Goal: Information Seeking & Learning: Learn about a topic

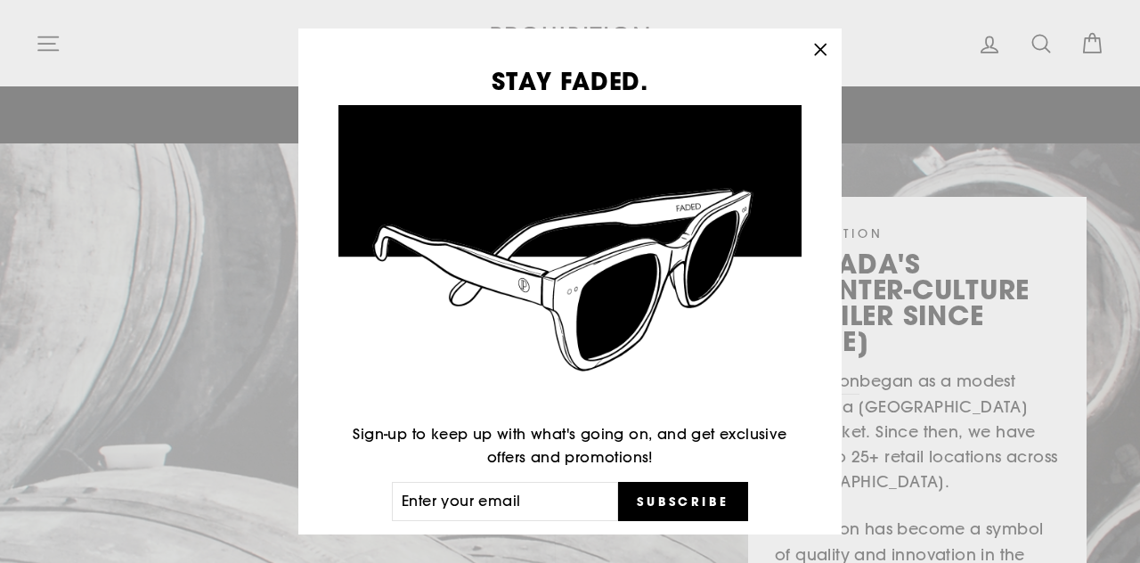
click at [827, 55] on icon "button" at bounding box center [820, 49] width 25 height 25
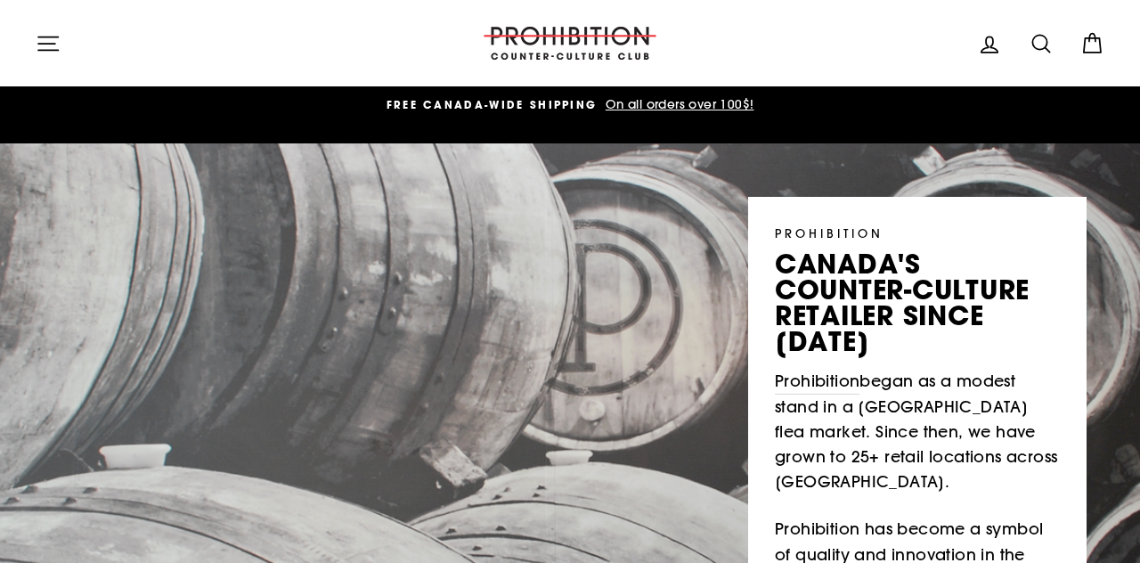
click at [68, 69] on header "Site navigation Log in Search Cart Search" at bounding box center [570, 43] width 1140 height 86
click at [49, 42] on icon "button" at bounding box center [48, 43] width 25 height 25
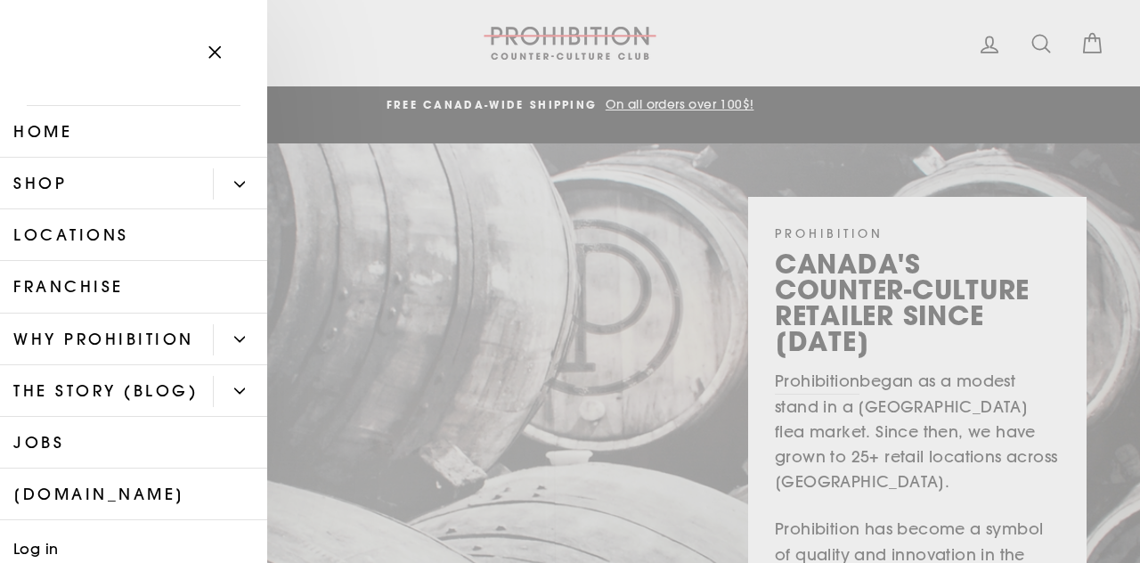
click at [227, 173] on button "Primary" at bounding box center [240, 183] width 54 height 31
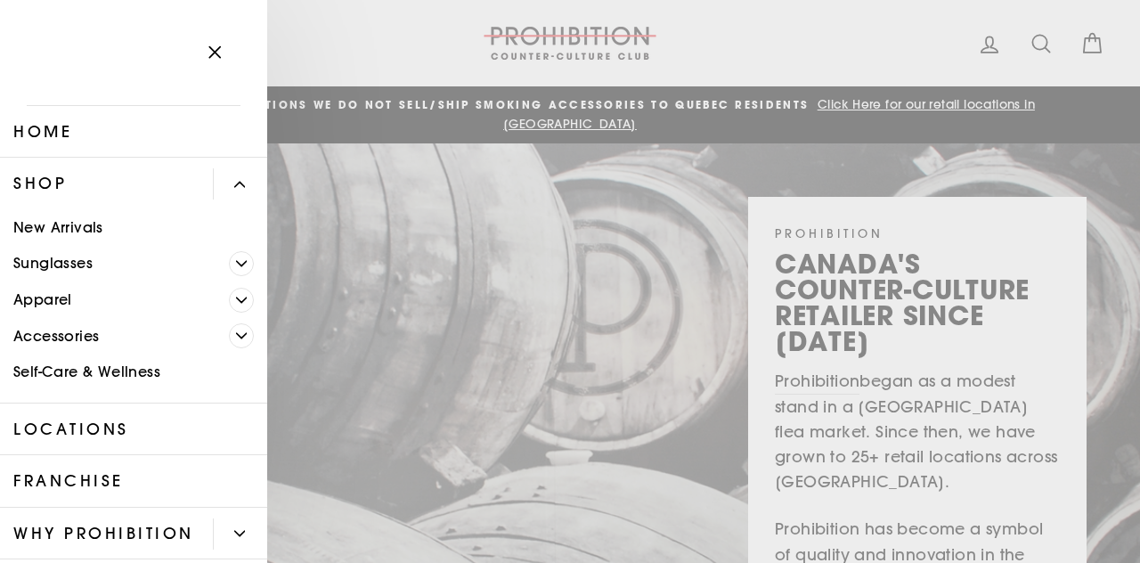
click at [226, 291] on link "Apparel" at bounding box center [114, 299] width 229 height 37
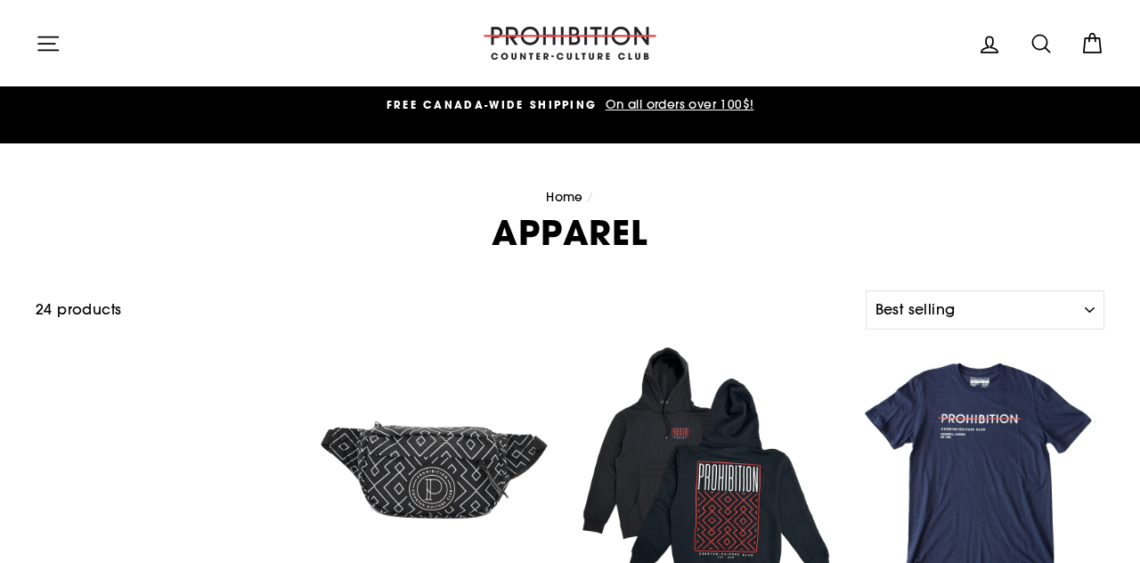
select select "best-selling"
click at [240, 298] on div "24 products" at bounding box center [447, 309] width 823 height 23
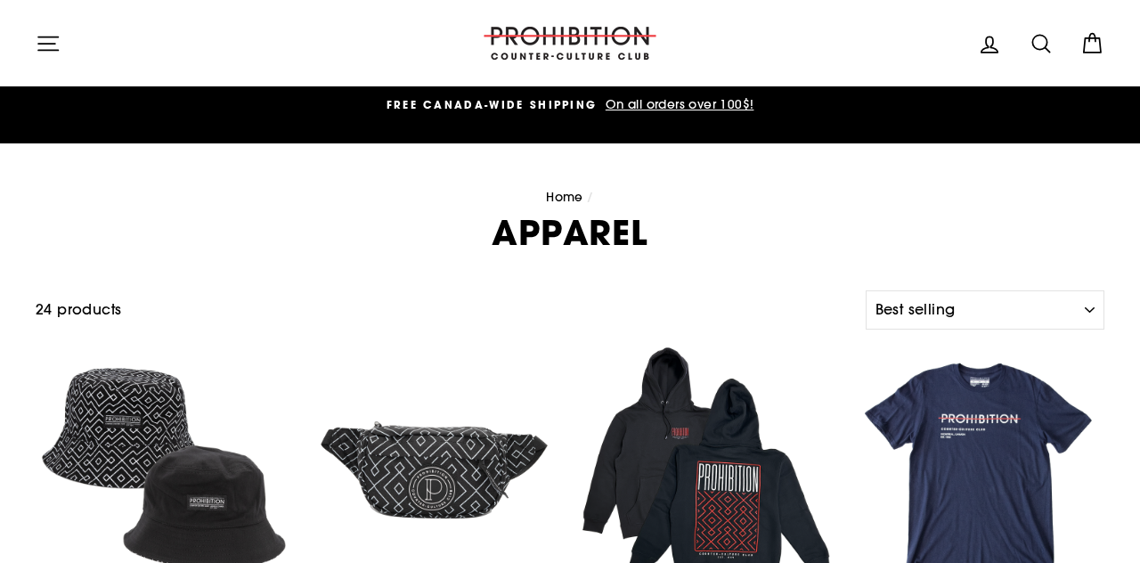
click at [52, 48] on icon "button" at bounding box center [48, 43] width 25 height 25
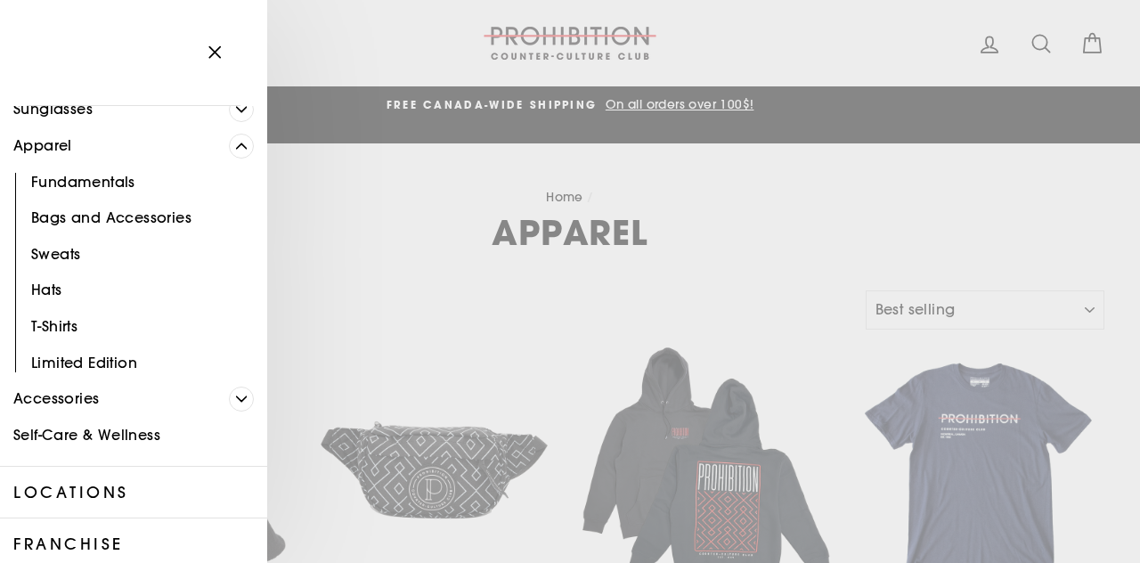
scroll to position [183, 0]
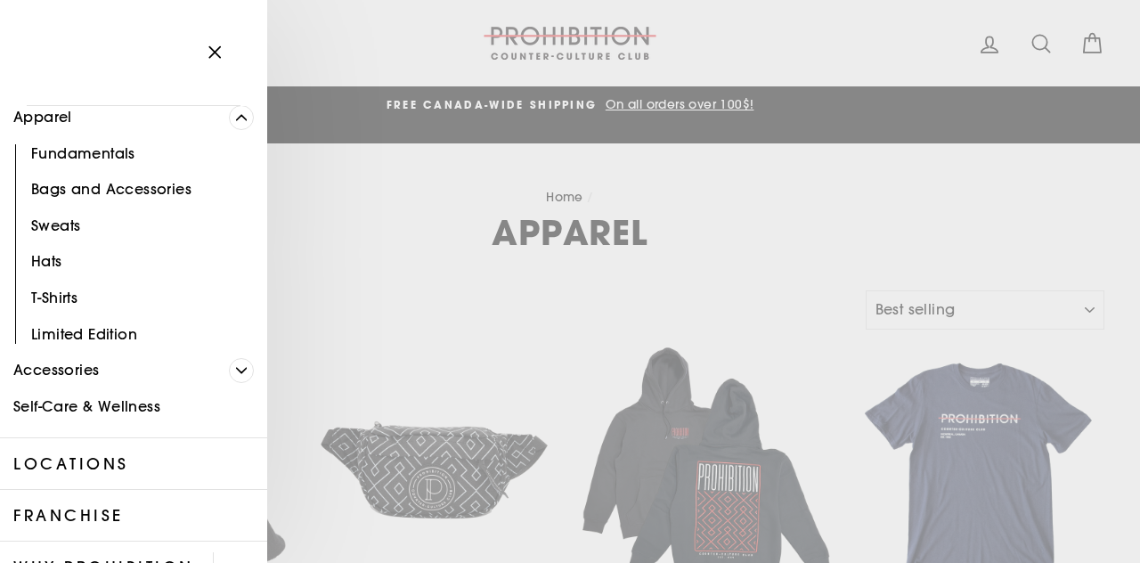
click at [192, 372] on link "Accessories" at bounding box center [114, 371] width 229 height 37
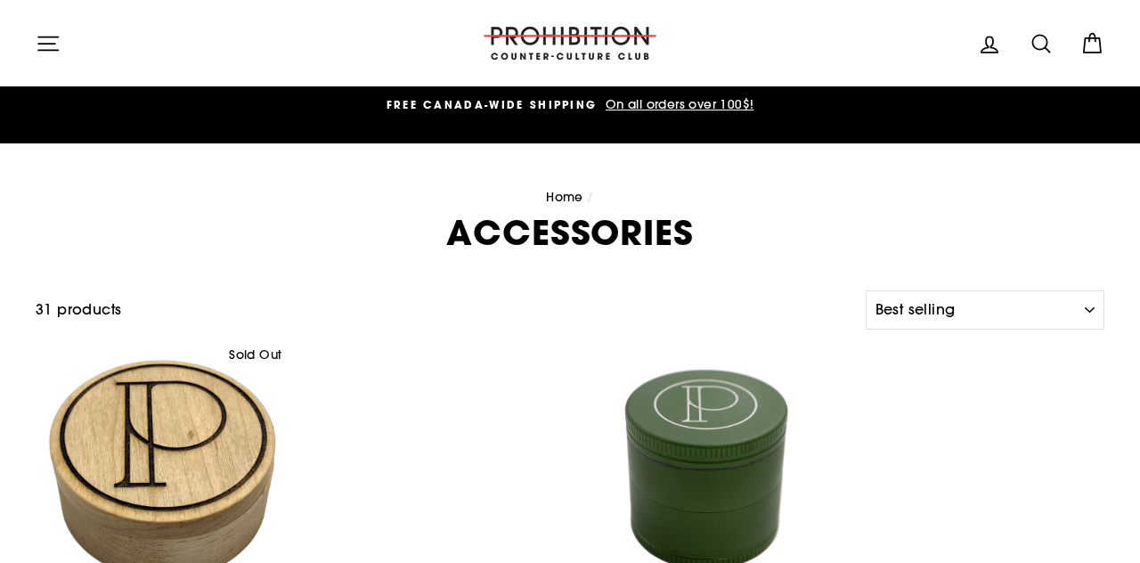
select select "best-selling"
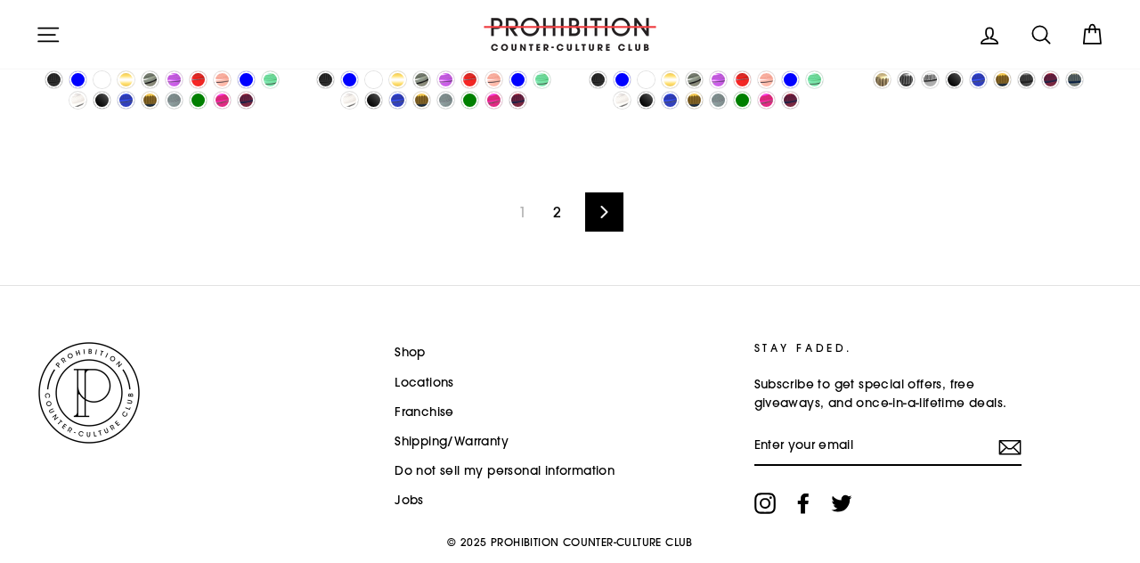
scroll to position [2903, 0]
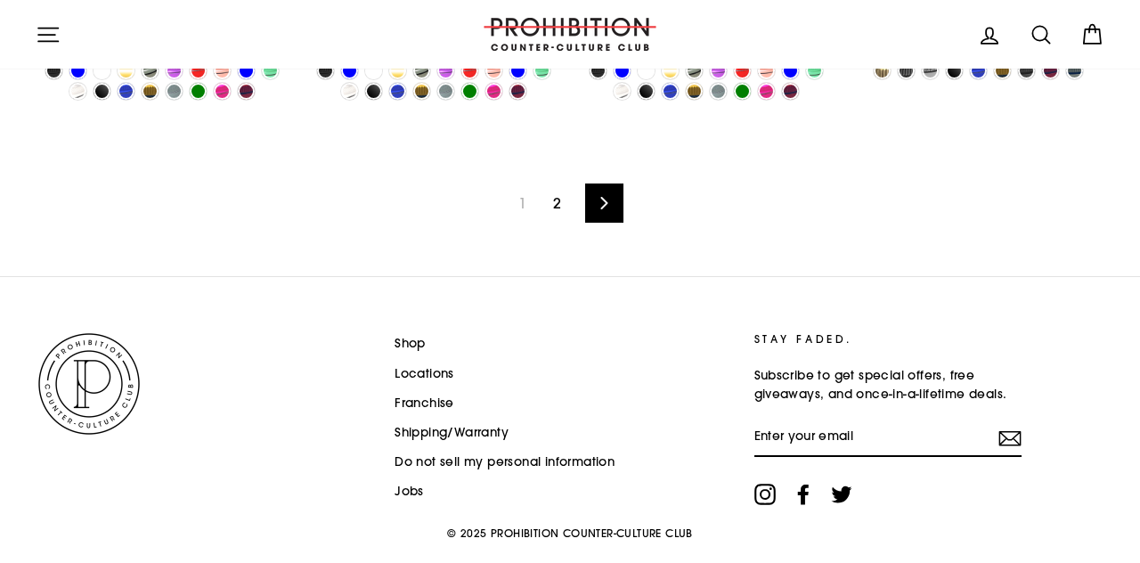
click at [613, 208] on div "1 2 Next" at bounding box center [570, 203] width 1068 height 146
click at [605, 197] on icon at bounding box center [604, 203] width 12 height 12
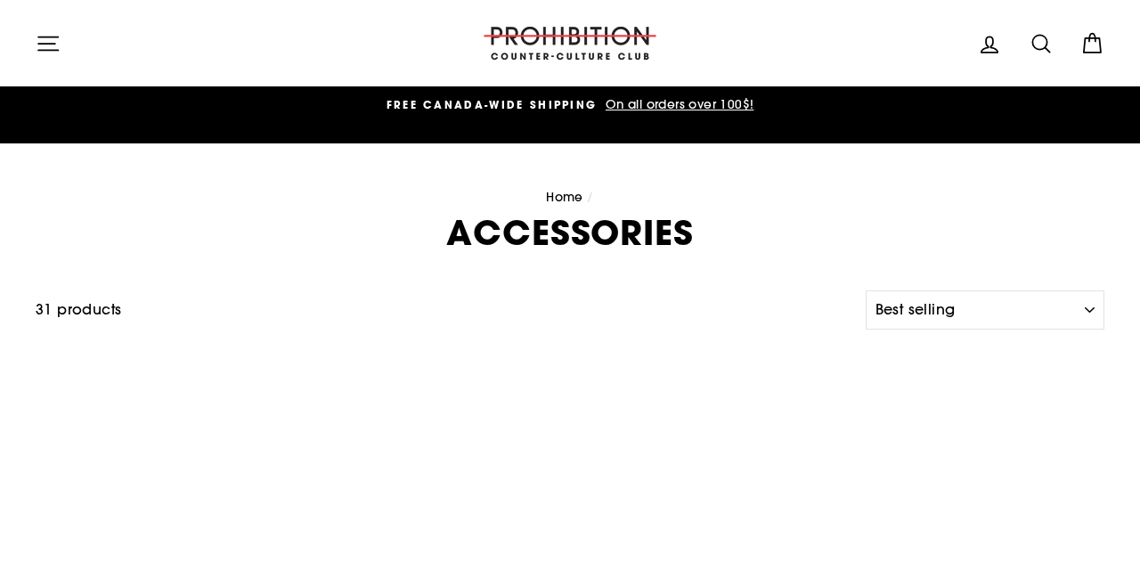
select select "best-selling"
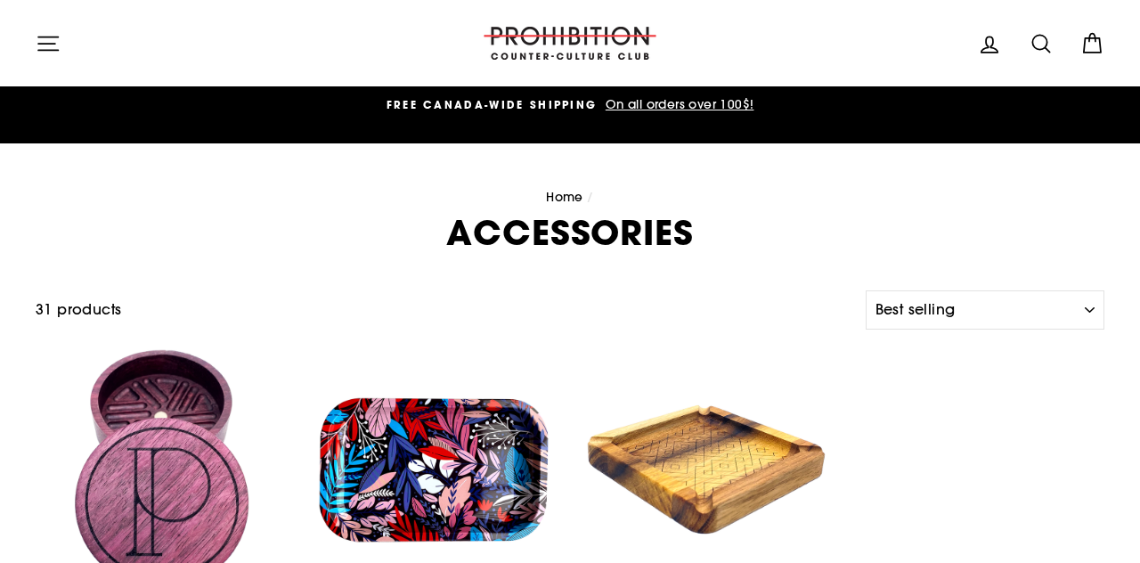
click at [70, 57] on button "Site navigation" at bounding box center [48, 43] width 46 height 38
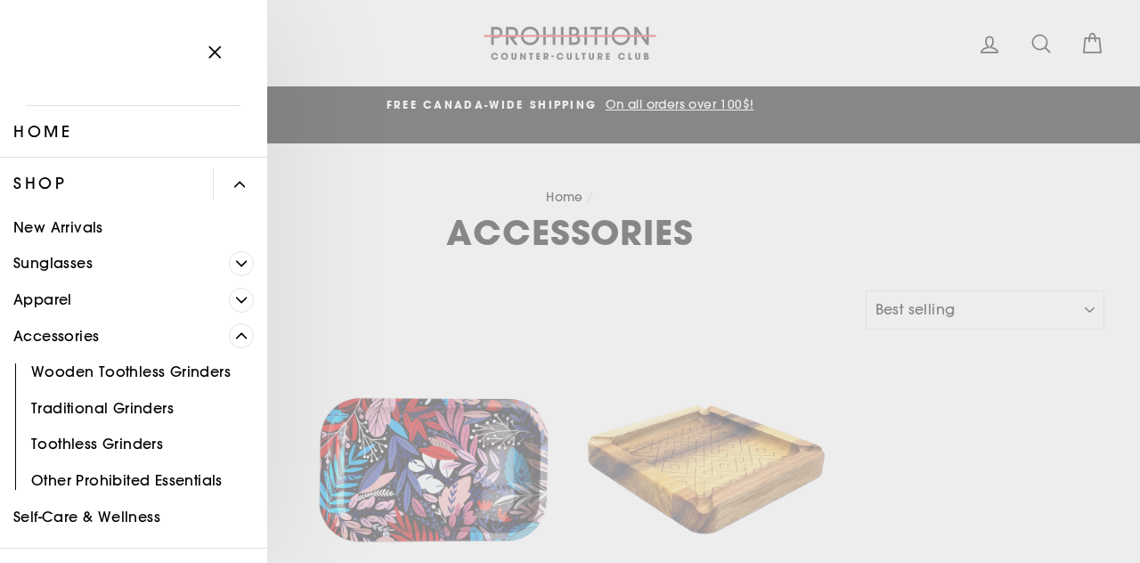
click at [82, 233] on link "New Arrivals" at bounding box center [133, 227] width 267 height 37
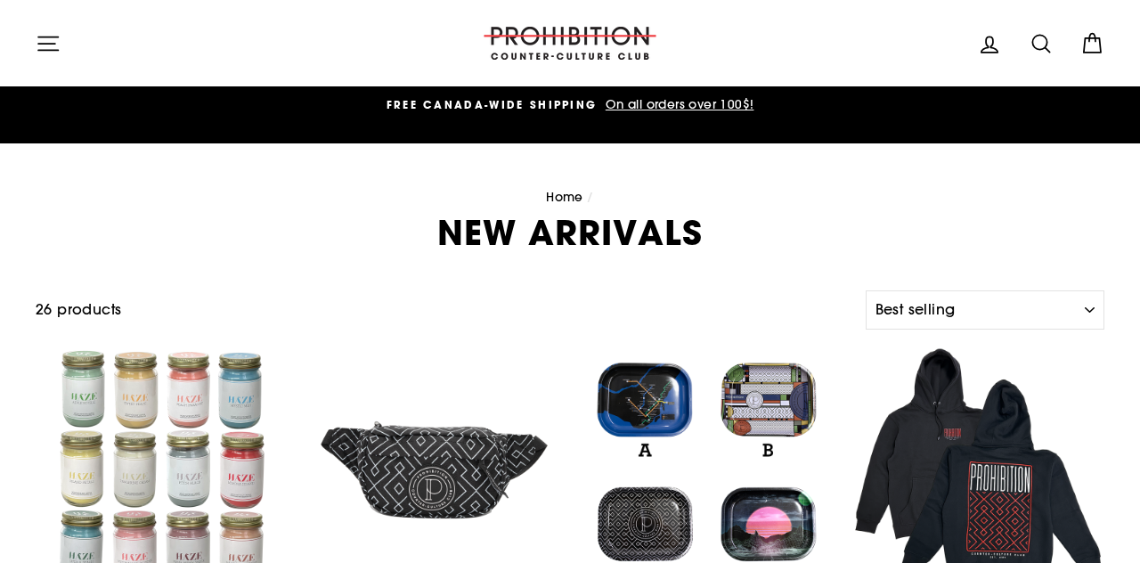
select select "best-selling"
click at [1032, 51] on icon at bounding box center [1040, 43] width 25 height 25
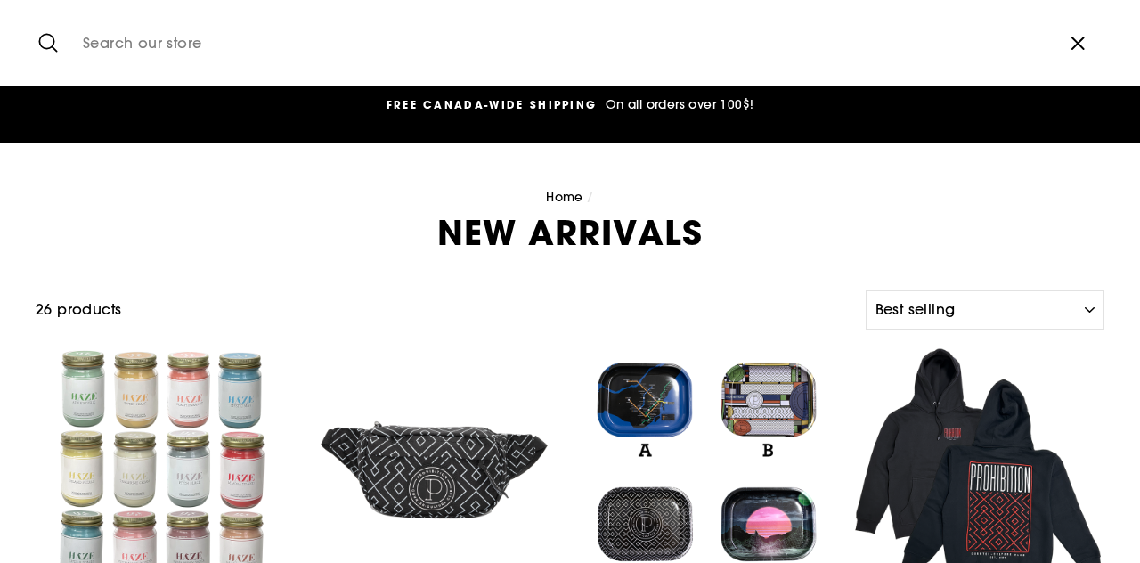
click at [1033, 51] on input "Search our store" at bounding box center [562, 43] width 977 height 60
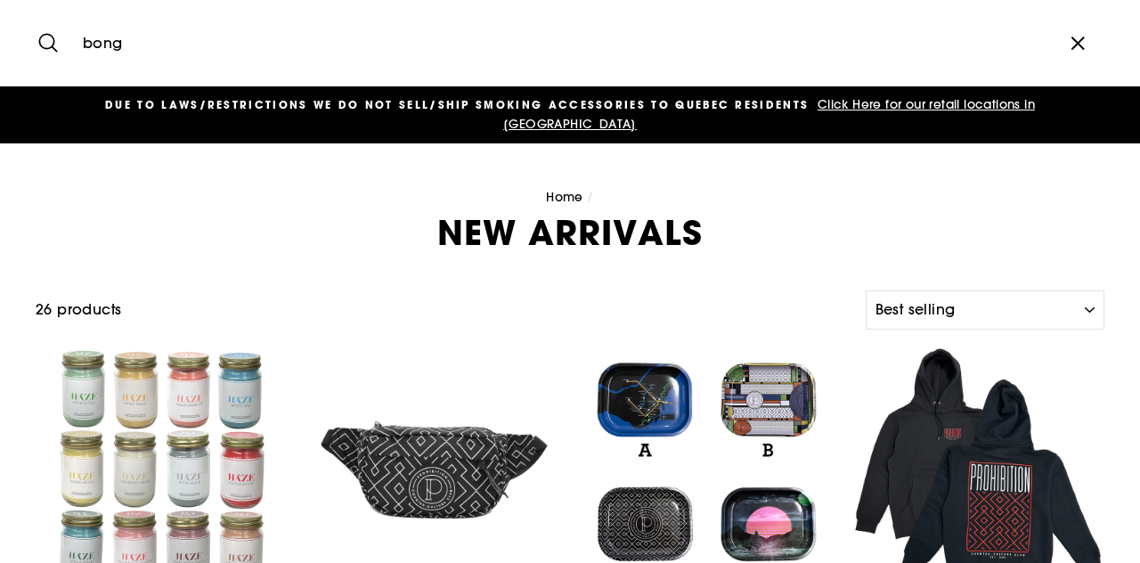
type input "bong"
click at [36, 13] on button "Search" at bounding box center [55, 43] width 38 height 60
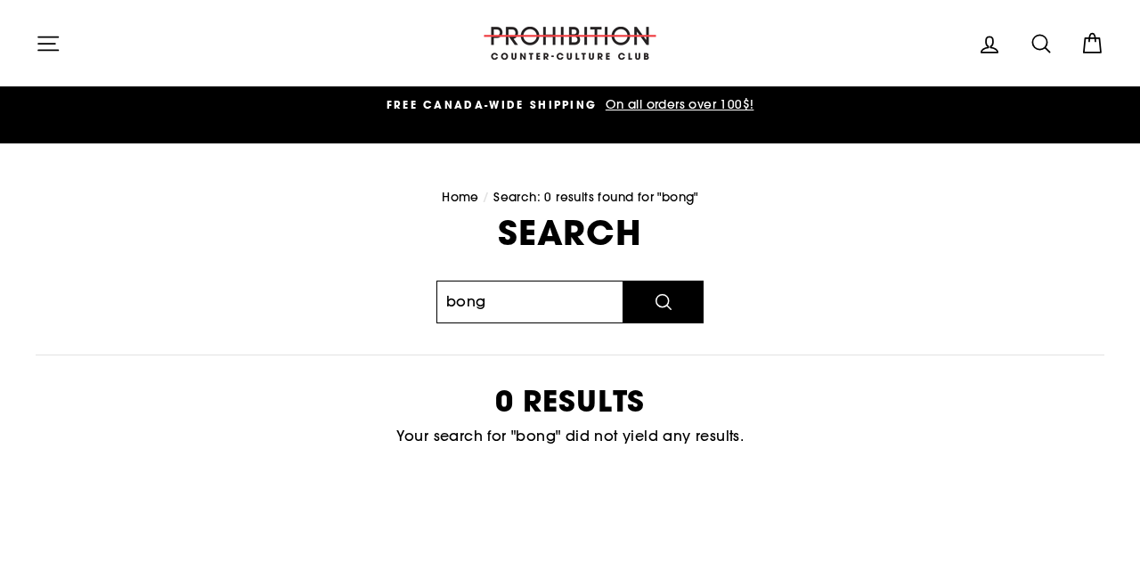
click at [584, 280] on input "bong" at bounding box center [529, 301] width 187 height 43
click at [623, 280] on button "Search" at bounding box center [663, 301] width 80 height 43
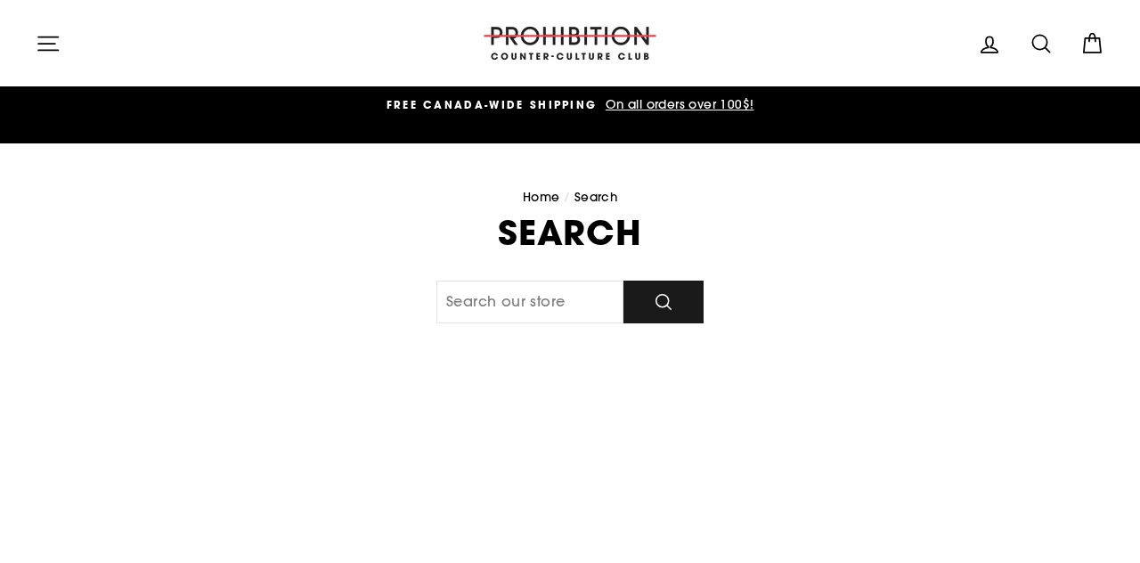
click at [678, 293] on button "Search" at bounding box center [663, 301] width 80 height 43
click at [586, 51] on img at bounding box center [570, 43] width 178 height 33
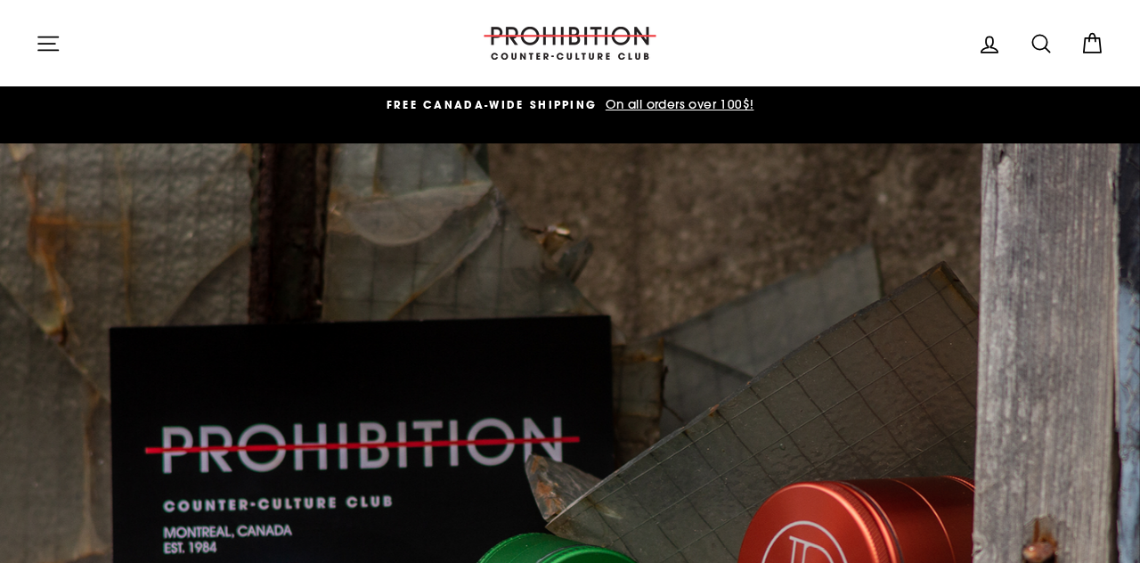
click at [51, 37] on icon "button" at bounding box center [48, 43] width 25 height 25
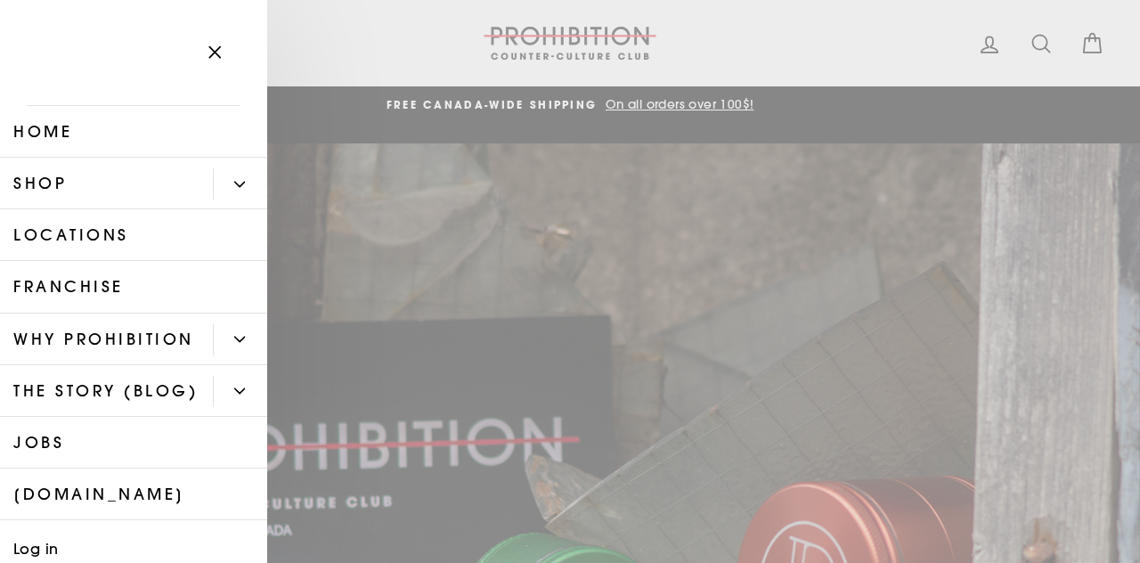
click at [220, 167] on div "Primary" at bounding box center [240, 184] width 54 height 52
click at [240, 185] on icon "Primary" at bounding box center [240, 184] width 10 height 4
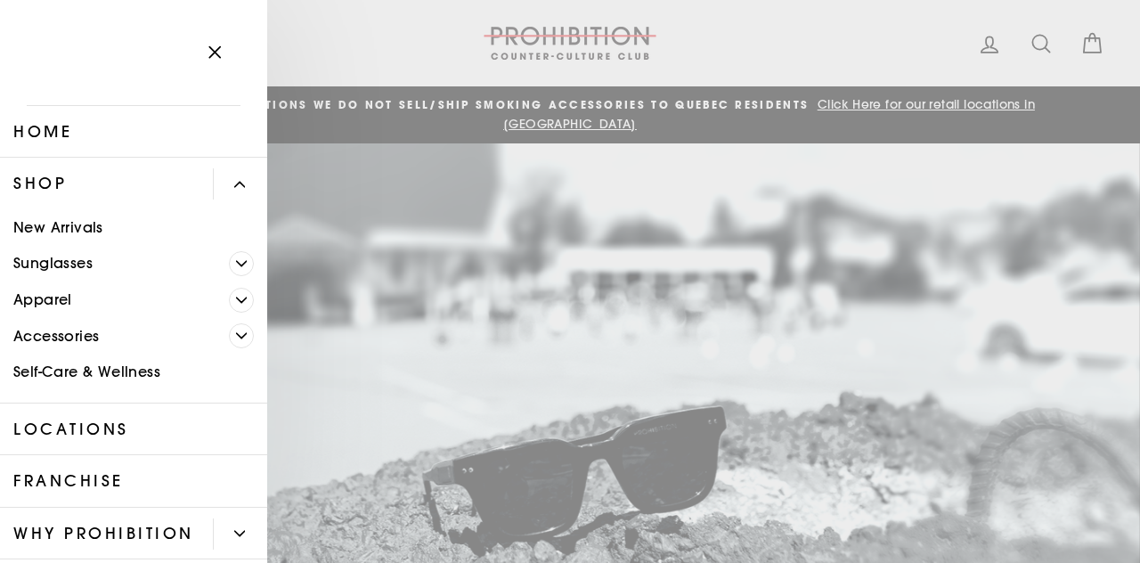
click at [65, 240] on link "New Arrivals" at bounding box center [133, 227] width 267 height 37
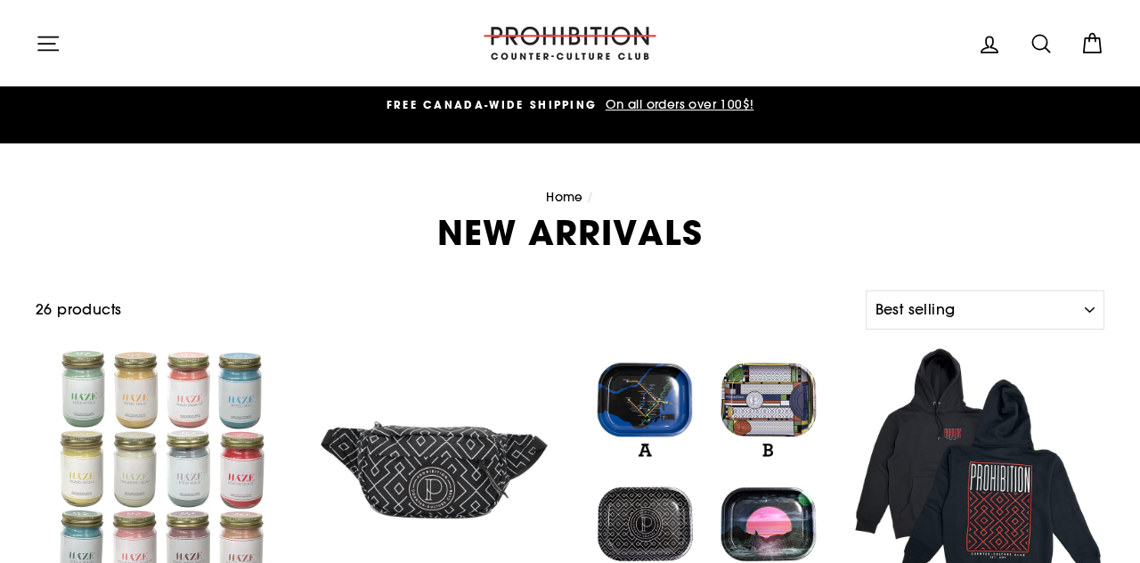
select select "best-selling"
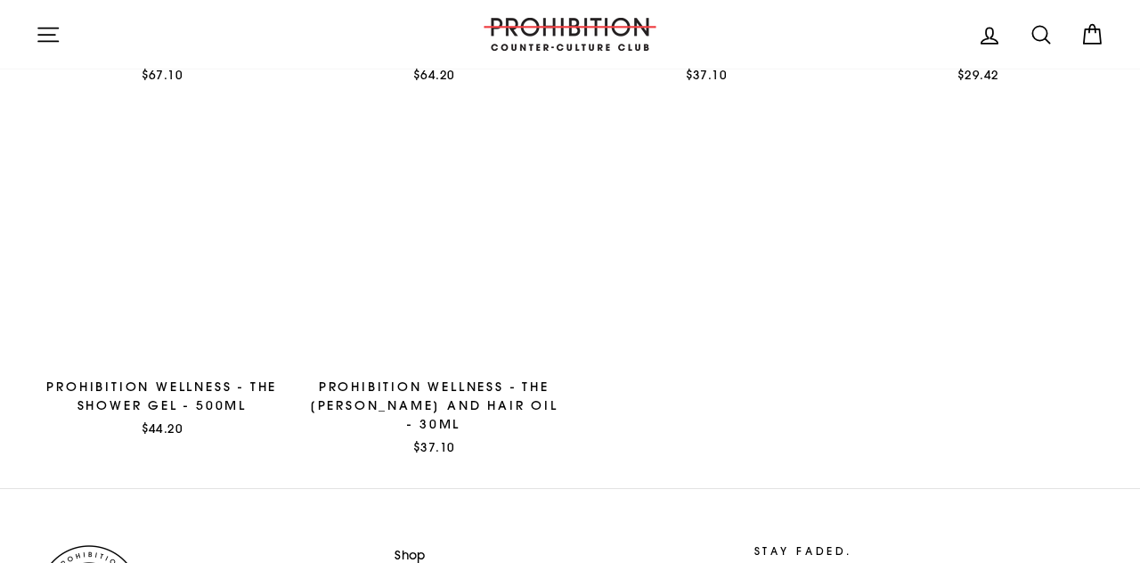
scroll to position [2727, 0]
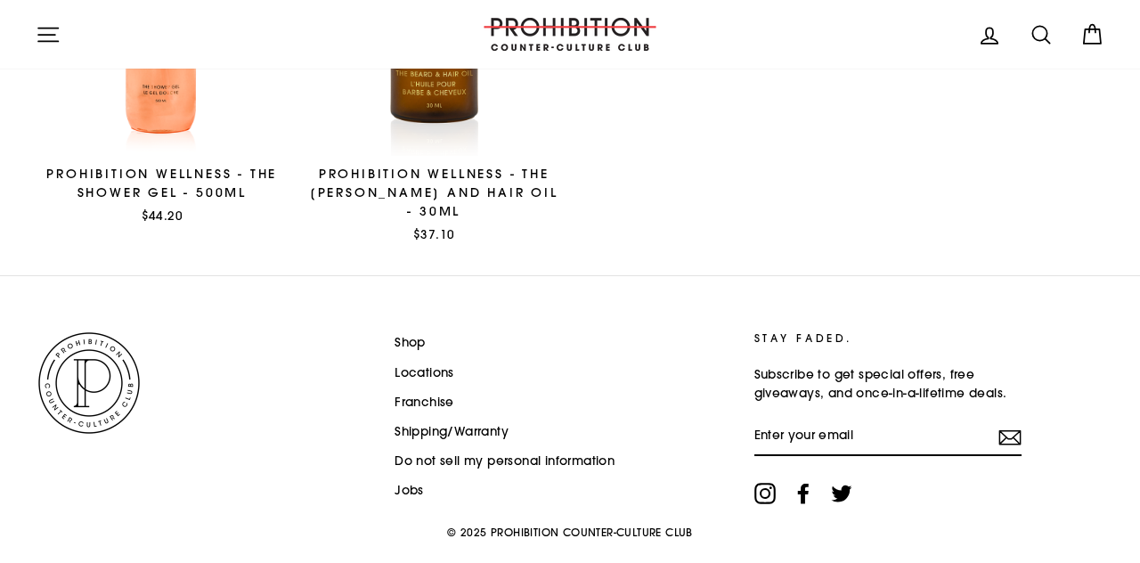
click at [53, 41] on icon "button" at bounding box center [48, 34] width 20 height 13
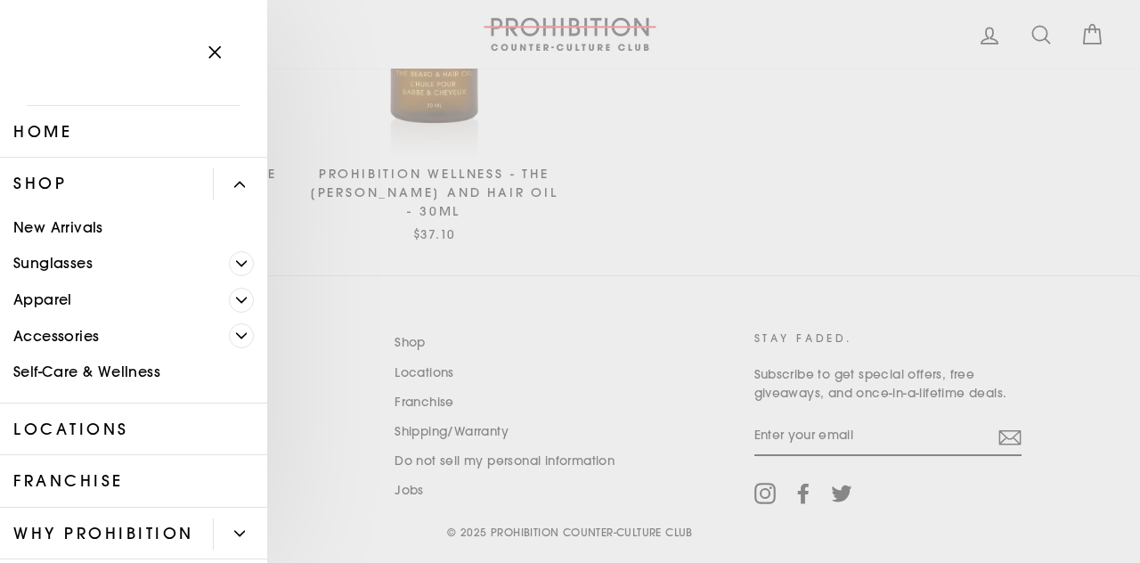
click at [190, 328] on link "Accessories" at bounding box center [114, 336] width 229 height 37
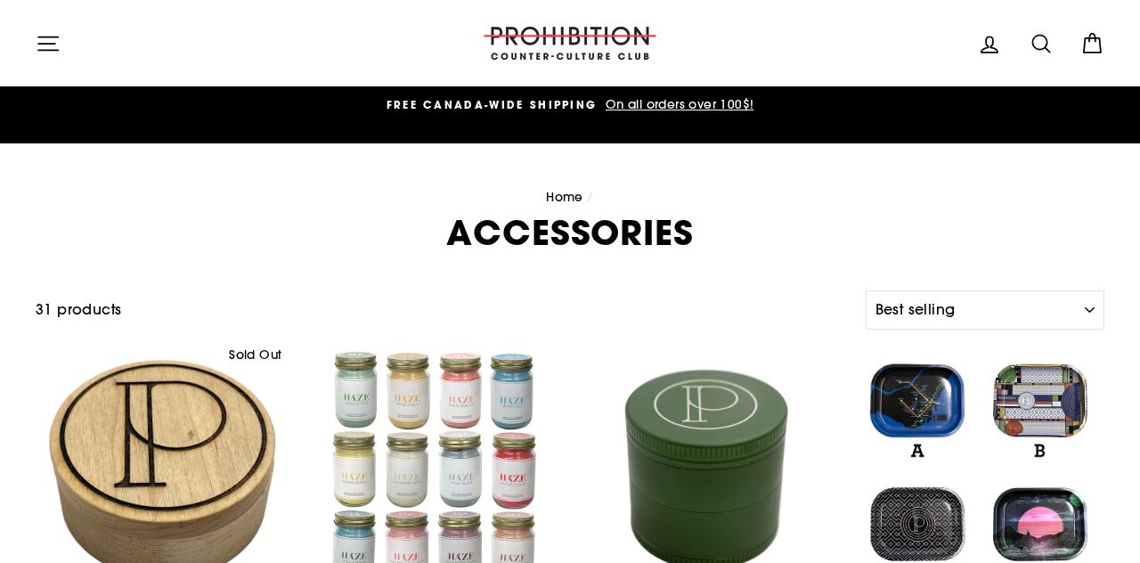
select select "best-selling"
click at [78, 64] on div "Site navigation" at bounding box center [245, 43] width 418 height 51
click at [71, 41] on div "Site navigation" at bounding box center [245, 43] width 418 height 51
click at [51, 38] on icon "button" at bounding box center [48, 43] width 25 height 25
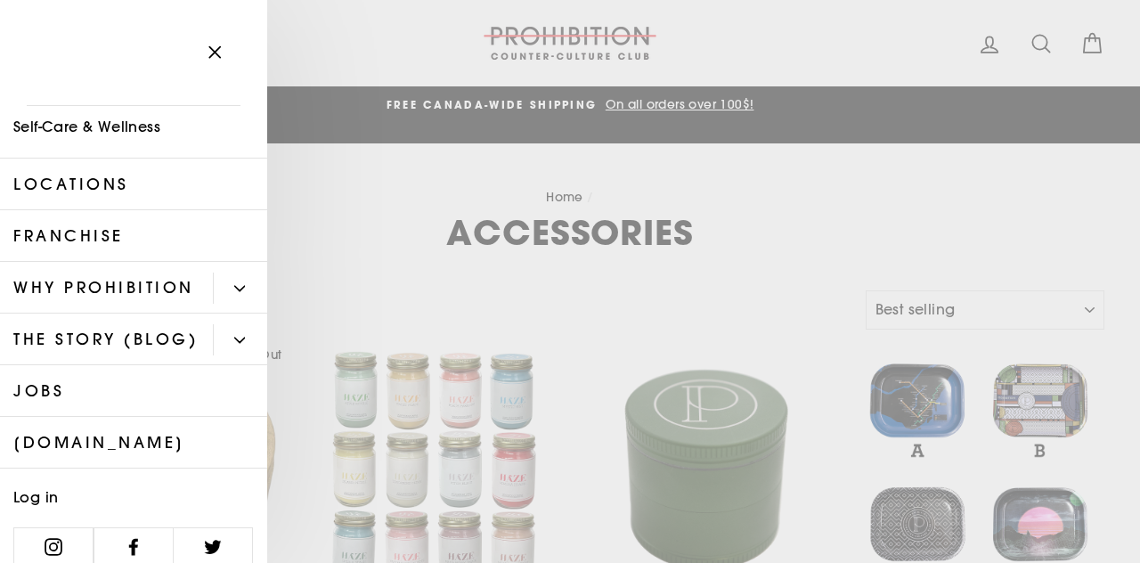
scroll to position [410, 0]
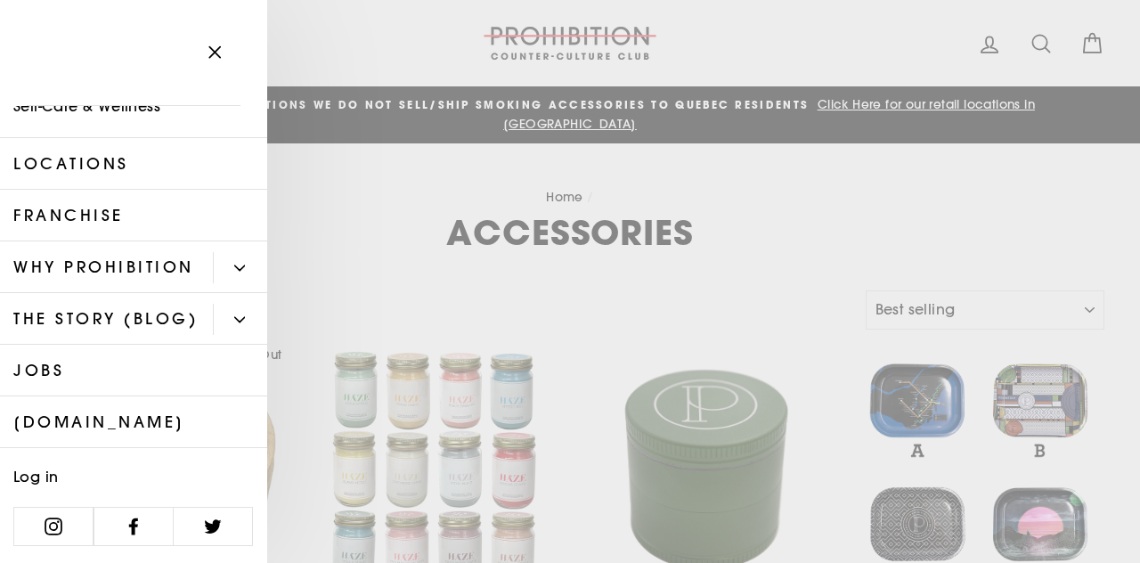
click at [227, 263] on button "Primary" at bounding box center [240, 267] width 54 height 31
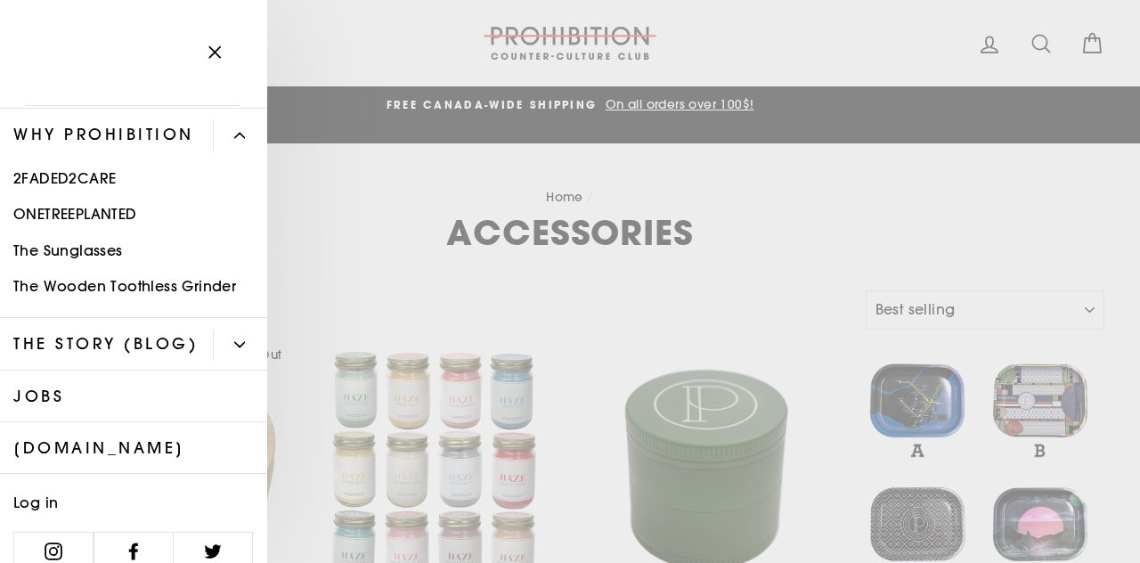
scroll to position [558, 0]
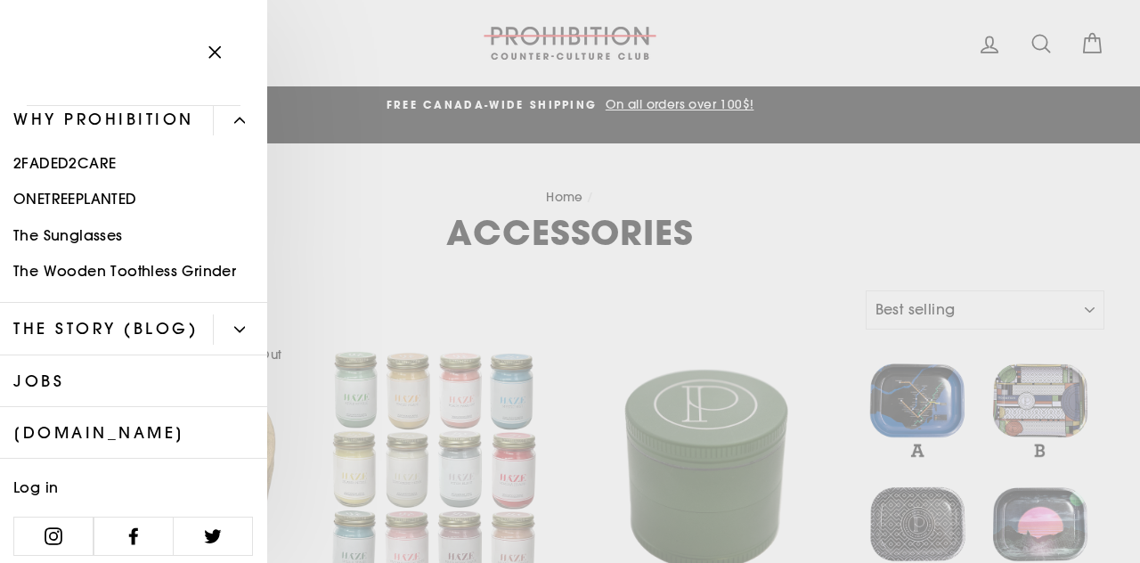
click at [134, 431] on link "[DOMAIN_NAME]" at bounding box center [133, 433] width 267 height 52
